Goal: Information Seeking & Learning: Learn about a topic

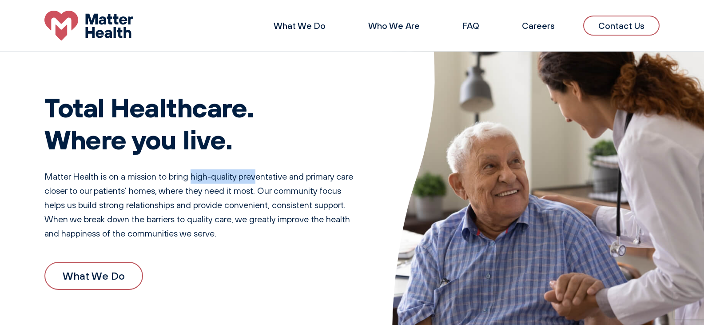
drag, startPoint x: 258, startPoint y: 175, endPoint x: 270, endPoint y: 177, distance: 12.3
click at [274, 175] on p "Matter Health is on a mission to bring high-quality preventative and primary ca…" at bounding box center [200, 204] width 312 height 71
click at [227, 195] on p "Matter Health is on a mission to bring high-quality preventative and primary ca…" at bounding box center [200, 204] width 312 height 71
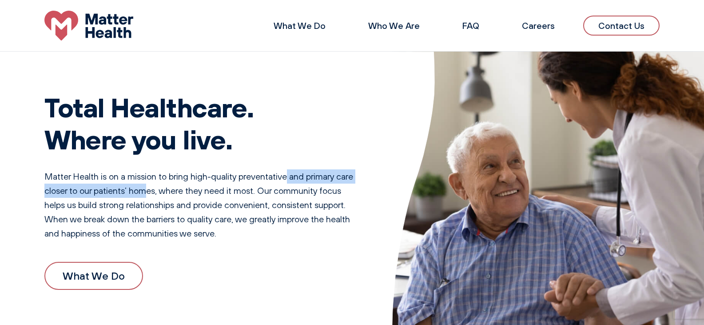
drag, startPoint x: 200, startPoint y: 184, endPoint x: 157, endPoint y: 186, distance: 43.5
click at [160, 184] on p "Matter Health is on a mission to bring high-quality preventative and primary ca…" at bounding box center [200, 204] width 312 height 71
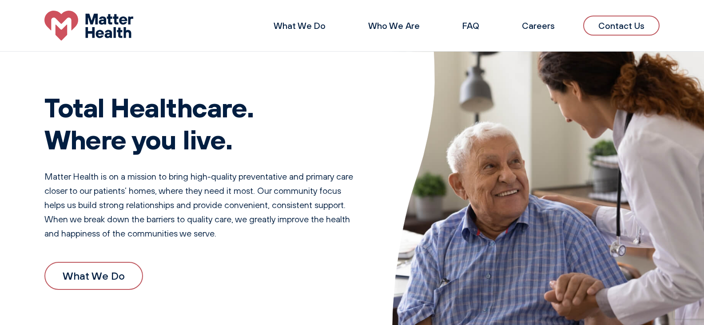
drag, startPoint x: 78, startPoint y: 204, endPoint x: 115, endPoint y: 201, distance: 37.4
click at [77, 204] on p "Matter Health is on a mission to bring high-quality preventative and primary ca…" at bounding box center [200, 204] width 312 height 71
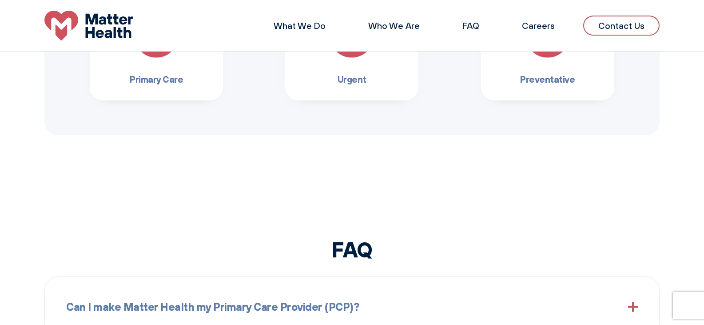
scroll to position [700, 0]
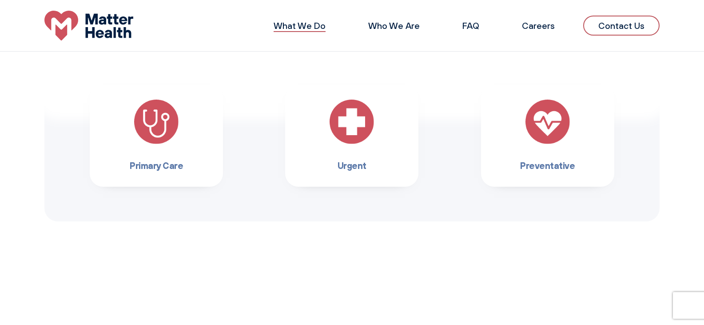
click at [305, 25] on link "What We Do" at bounding box center [300, 25] width 52 height 11
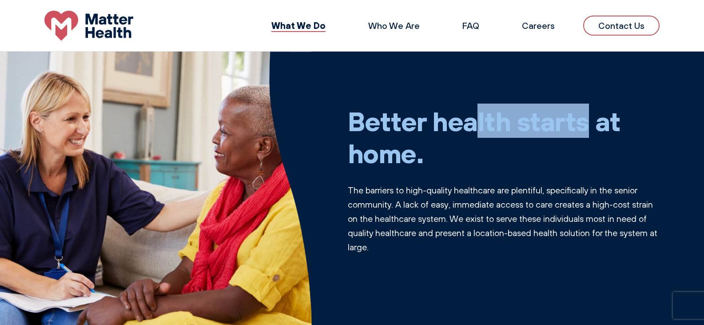
drag, startPoint x: 460, startPoint y: 115, endPoint x: 485, endPoint y: 115, distance: 24.9
click at [485, 115] on h1 "Better health starts at home." at bounding box center [504, 137] width 312 height 64
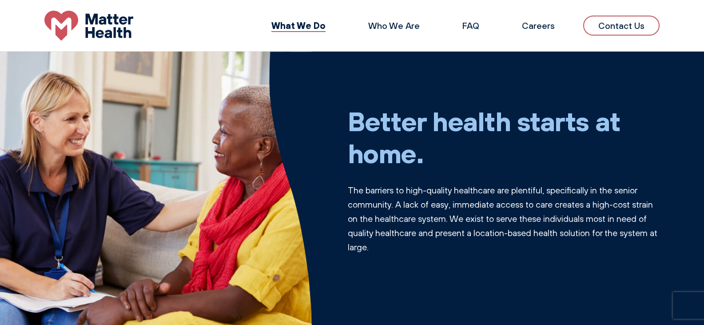
click at [432, 162] on h1 "Better health starts at home." at bounding box center [504, 137] width 312 height 64
drag, startPoint x: 373, startPoint y: 164, endPoint x: 428, endPoint y: 171, distance: 54.5
click at [428, 170] on div "Better health starts at home. The barriers to high-quality healthcare are plent…" at bounding box center [504, 189] width 312 height 213
click at [396, 208] on p "The barriers to high-quality healthcare are plentiful, specifically in the seni…" at bounding box center [504, 218] width 312 height 71
drag, startPoint x: 377, startPoint y: 190, endPoint x: 399, endPoint y: 227, distance: 42.4
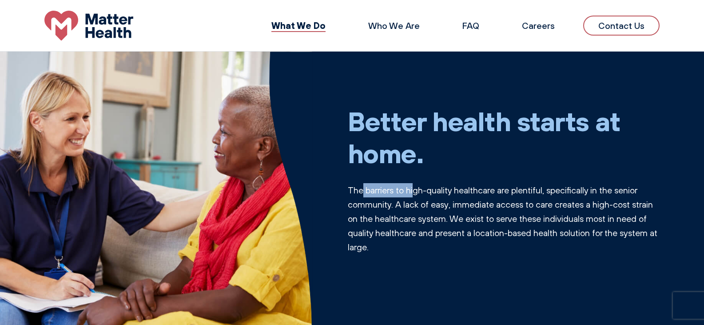
click at [426, 194] on p "The barriers to high-quality healthcare are plentiful, specifically in the seni…" at bounding box center [504, 218] width 312 height 71
click at [398, 228] on p "The barriers to high-quality healthcare are plentiful, specifically in the seni…" at bounding box center [504, 218] width 312 height 71
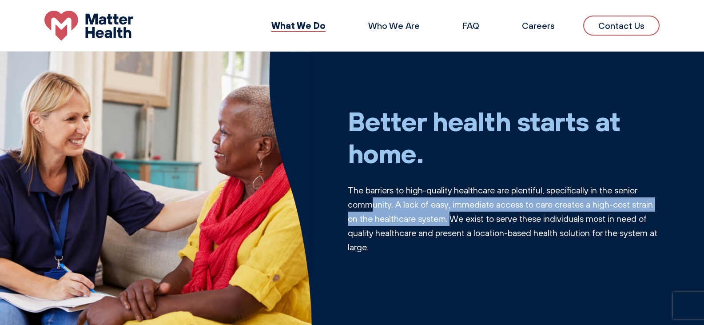
click at [450, 218] on p "The barriers to high-quality healthcare are plentiful, specifically in the seni…" at bounding box center [504, 218] width 312 height 71
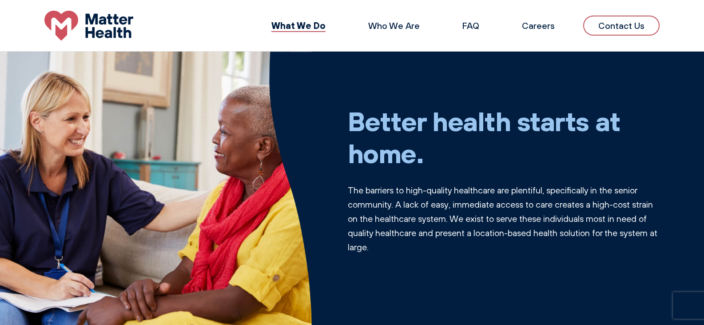
click at [427, 241] on p "The barriers to high-quality healthcare are plentiful, specifically in the seni…" at bounding box center [504, 218] width 312 height 71
click at [555, 190] on p "The barriers to high-quality healthcare are plentiful, specifically in the seni…" at bounding box center [504, 218] width 312 height 71
click at [492, 227] on p "The barriers to high-quality healthcare are plentiful, specifically in the seni…" at bounding box center [504, 218] width 312 height 71
drag, startPoint x: 600, startPoint y: 196, endPoint x: 617, endPoint y: 199, distance: 16.6
click at [611, 198] on p "The barriers to high-quality healthcare are plentiful, specifically in the seni…" at bounding box center [504, 218] width 312 height 71
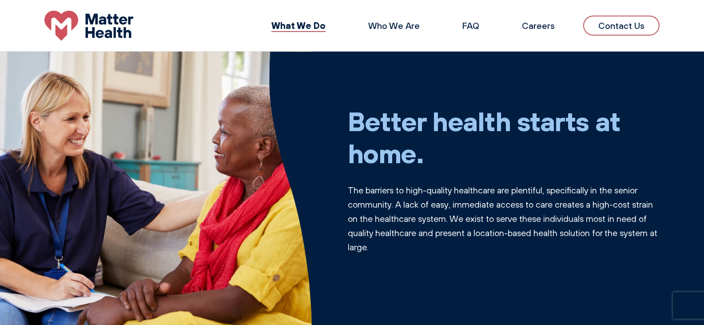
click at [438, 227] on p "The barriers to high-quality healthcare are plentiful, specifically in the seni…" at bounding box center [504, 218] width 312 height 71
drag, startPoint x: 361, startPoint y: 213, endPoint x: 424, endPoint y: 212, distance: 63.5
click at [372, 211] on p "The barriers to high-quality healthcare are plentiful, specifically in the seni…" at bounding box center [504, 218] width 312 height 71
drag, startPoint x: 421, startPoint y: 226, endPoint x: 408, endPoint y: 228, distance: 13.4
click at [420, 227] on p "The barriers to high-quality healthcare are plentiful, specifically in the seni…" at bounding box center [504, 218] width 312 height 71
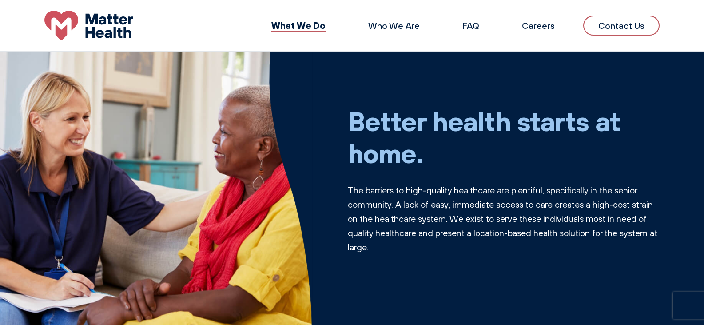
drag, startPoint x: 408, startPoint y: 228, endPoint x: 393, endPoint y: 231, distance: 15.3
click at [397, 230] on p "The barriers to high-quality healthcare are plentiful, specifically in the seni…" at bounding box center [504, 218] width 312 height 71
drag, startPoint x: 393, startPoint y: 231, endPoint x: 369, endPoint y: 237, distance: 24.7
click at [387, 233] on p "The barriers to high-quality healthcare are plentiful, specifically in the seni…" at bounding box center [504, 218] width 312 height 71
drag, startPoint x: 369, startPoint y: 237, endPoint x: 354, endPoint y: 237, distance: 14.7
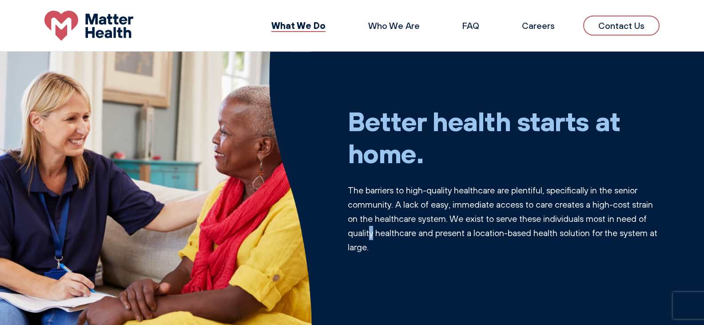
click at [359, 237] on p "The barriers to high-quality healthcare are plentiful, specifically in the seni…" at bounding box center [504, 218] width 312 height 71
click at [354, 237] on p "The barriers to high-quality healthcare are plentiful, specifically in the seni…" at bounding box center [504, 218] width 312 height 71
